Goal: Task Accomplishment & Management: Manage account settings

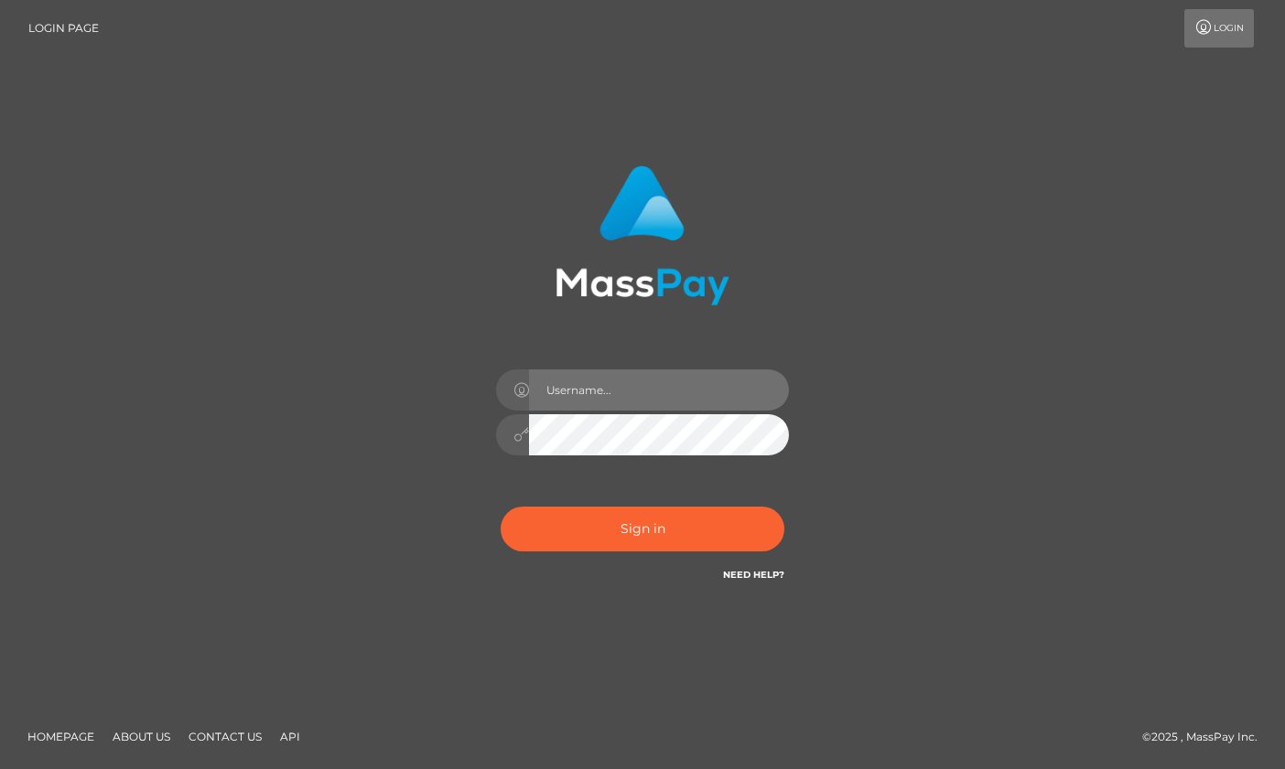
click at [704, 383] on input "text" at bounding box center [659, 390] width 260 height 41
type input "[DOMAIN_NAME]"
click at [932, 401] on div "[DOMAIN_NAME] Sign in" at bounding box center [642, 385] width 1043 height 466
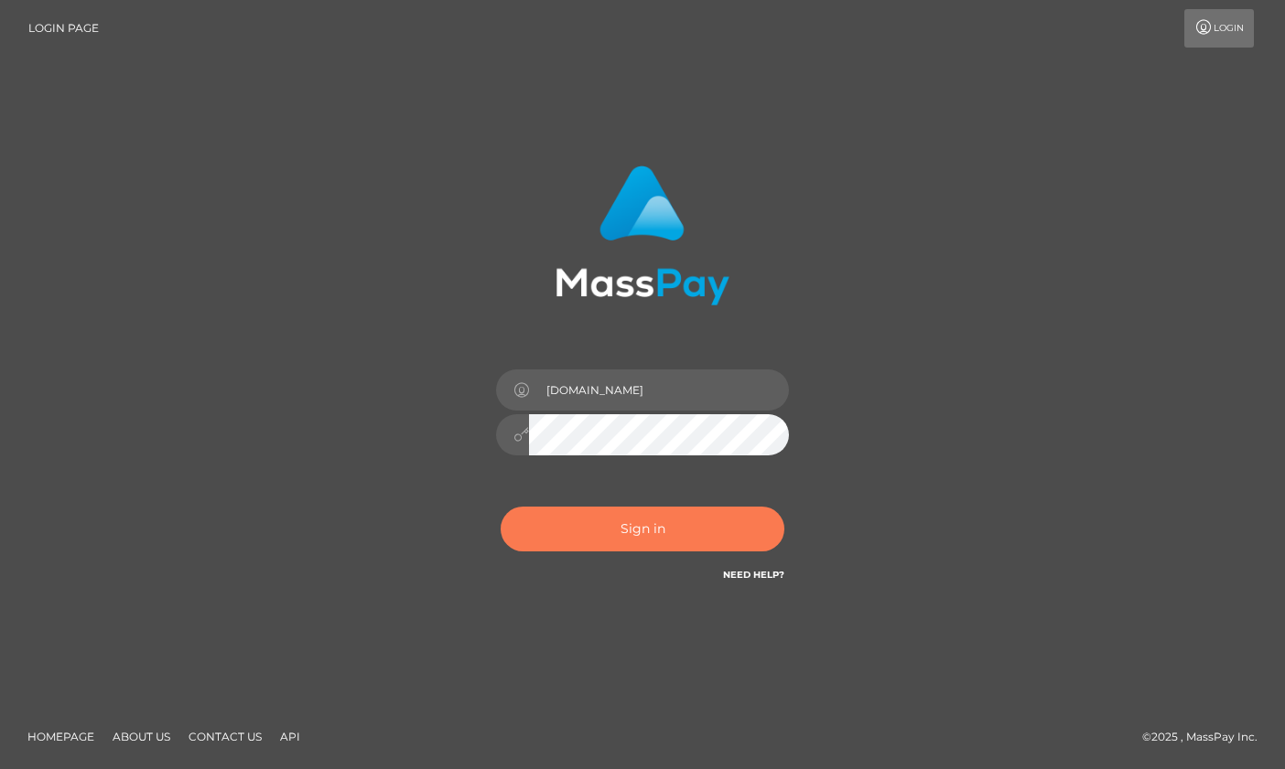
click at [642, 521] on button "Sign in" at bounding box center [642, 529] width 284 height 45
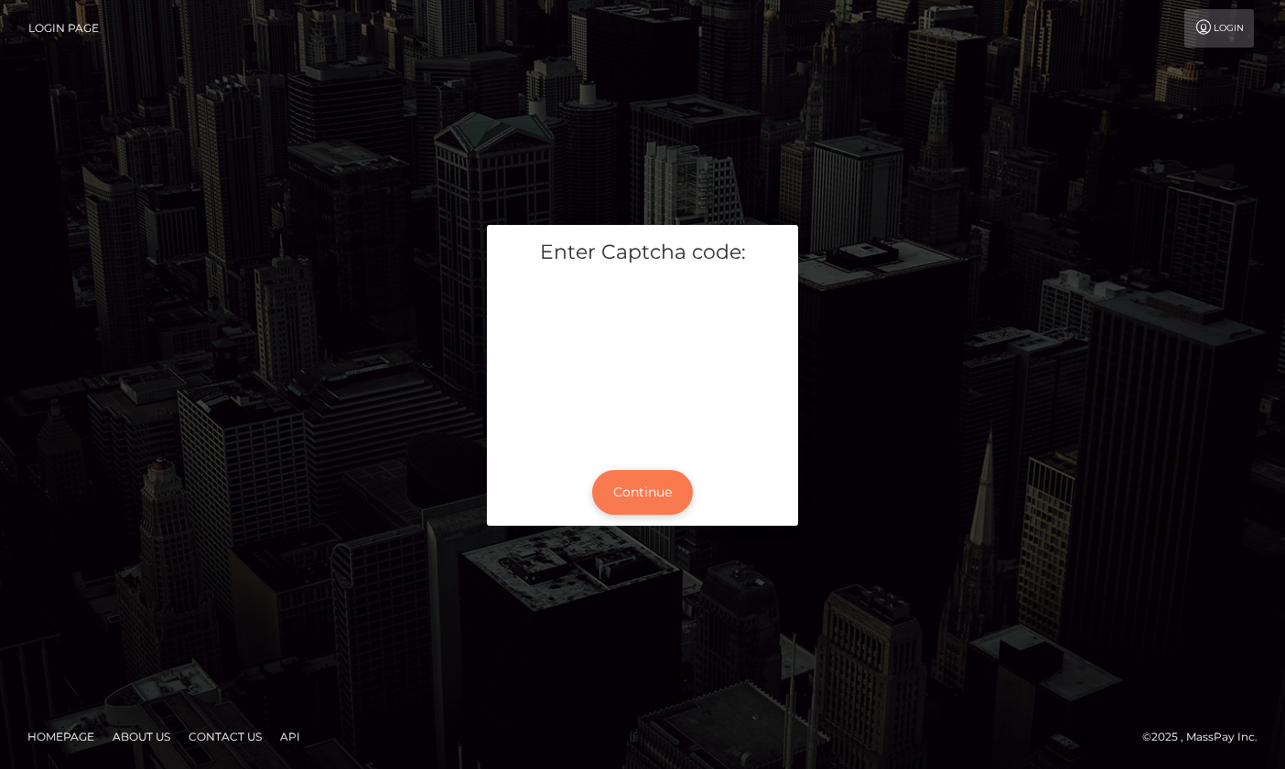
click at [653, 491] on button "Continue" at bounding box center [642, 492] width 101 height 45
